Goal: Find specific page/section: Locate a particular part of the current website

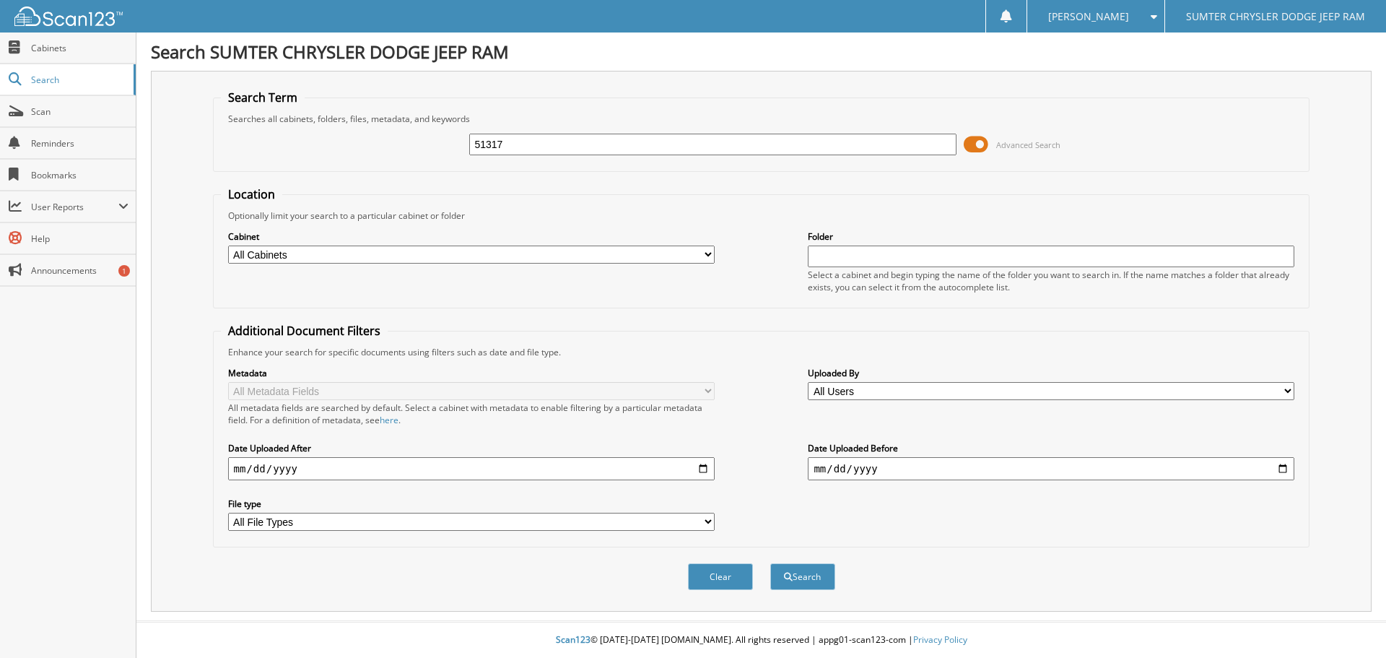
type input "51317"
click at [972, 141] on span at bounding box center [976, 145] width 25 height 22
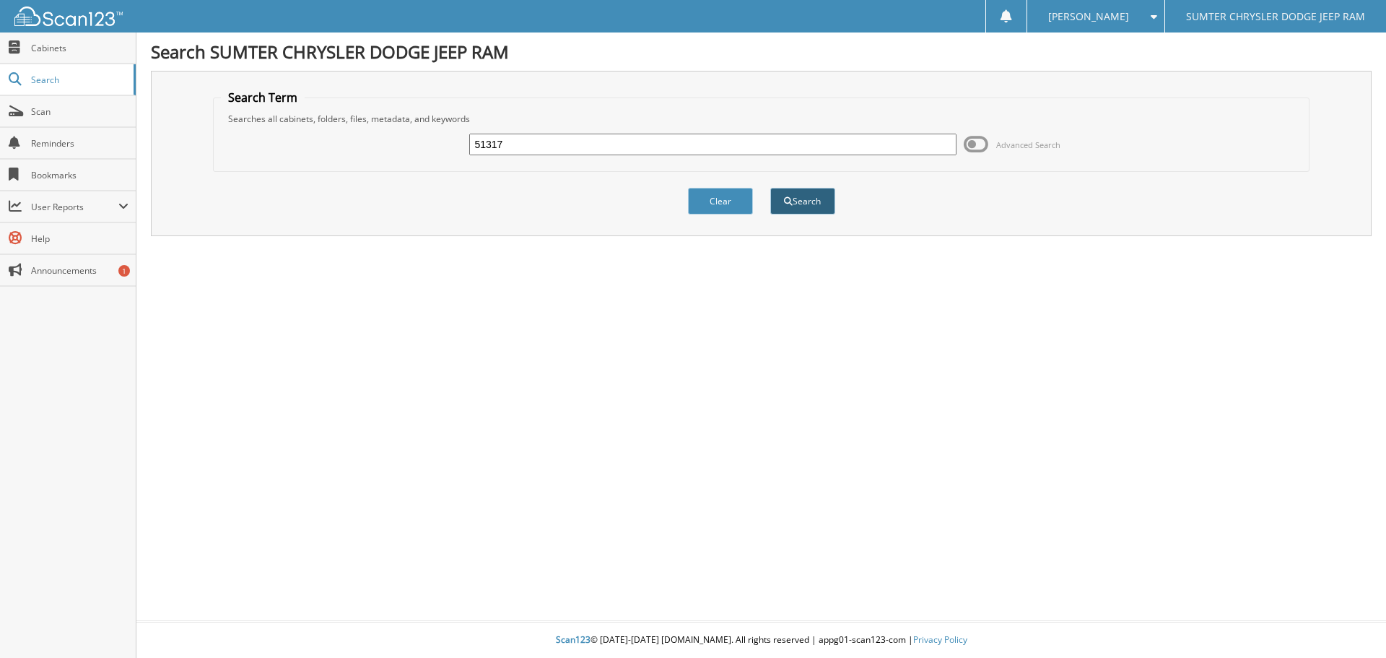
click at [799, 207] on button "Search" at bounding box center [802, 201] width 65 height 27
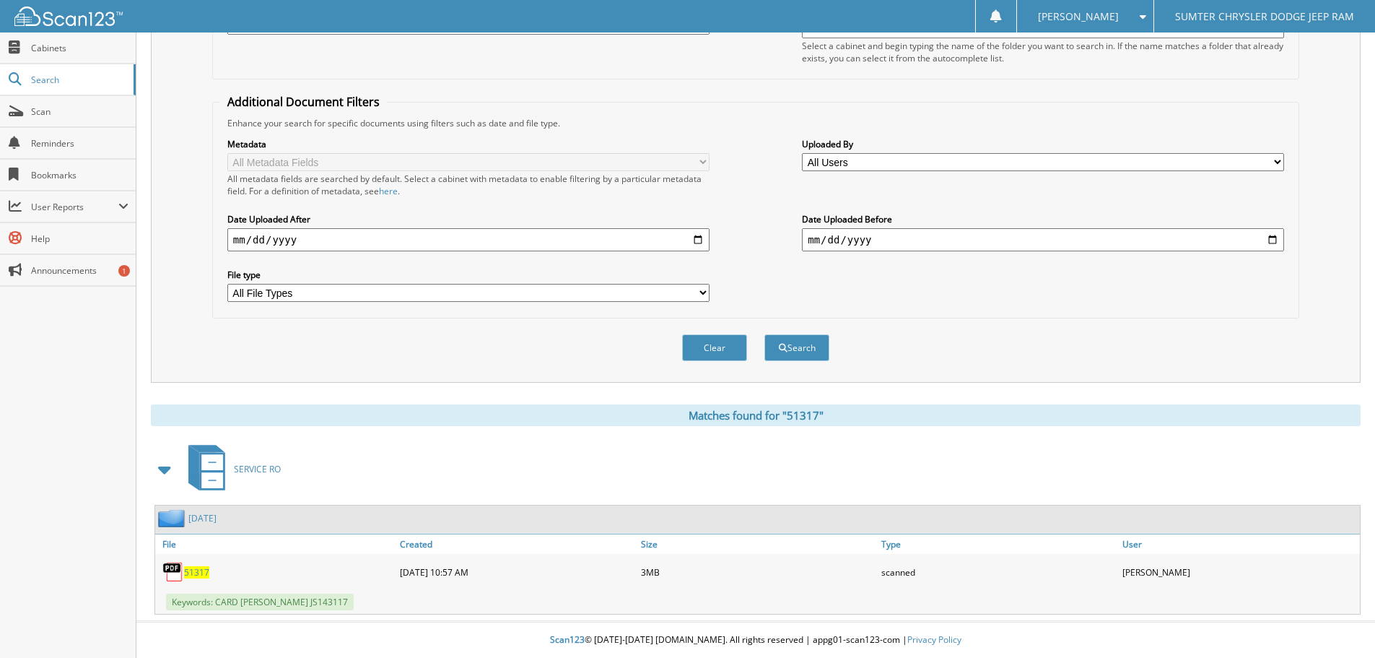
scroll to position [230, 0]
click at [183, 568] on img at bounding box center [173, 572] width 22 height 22
click at [191, 571] on span "51317" at bounding box center [196, 572] width 25 height 12
